Goal: Understand process/instructions

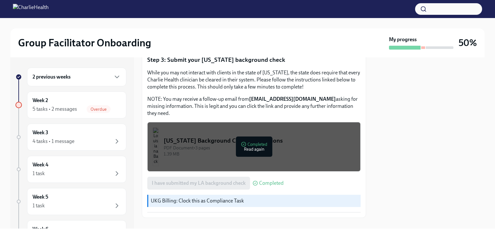
scroll to position [213, 0]
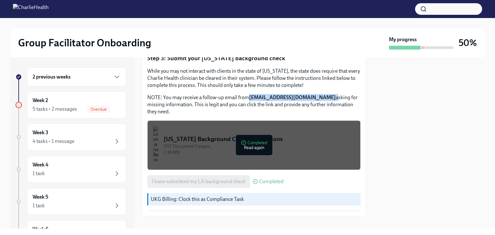
drag, startPoint x: 340, startPoint y: 104, endPoint x: 249, endPoint y: 100, distance: 90.7
click at [249, 100] on p "NOTE: You may receive a follow-up email from background@southernresearchinc.com…" at bounding box center [254, 104] width 214 height 21
copy p "background@southernresearchinc.com"
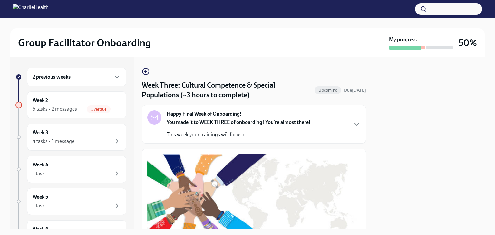
scroll to position [325, 0]
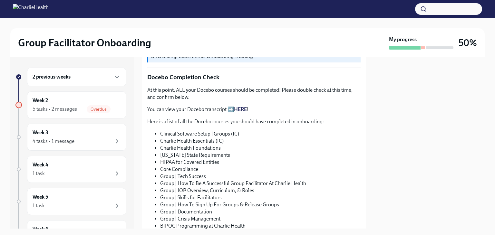
click at [244, 106] on link "HERE" at bounding box center [240, 109] width 13 height 6
